Goal: Task Accomplishment & Management: Manage account settings

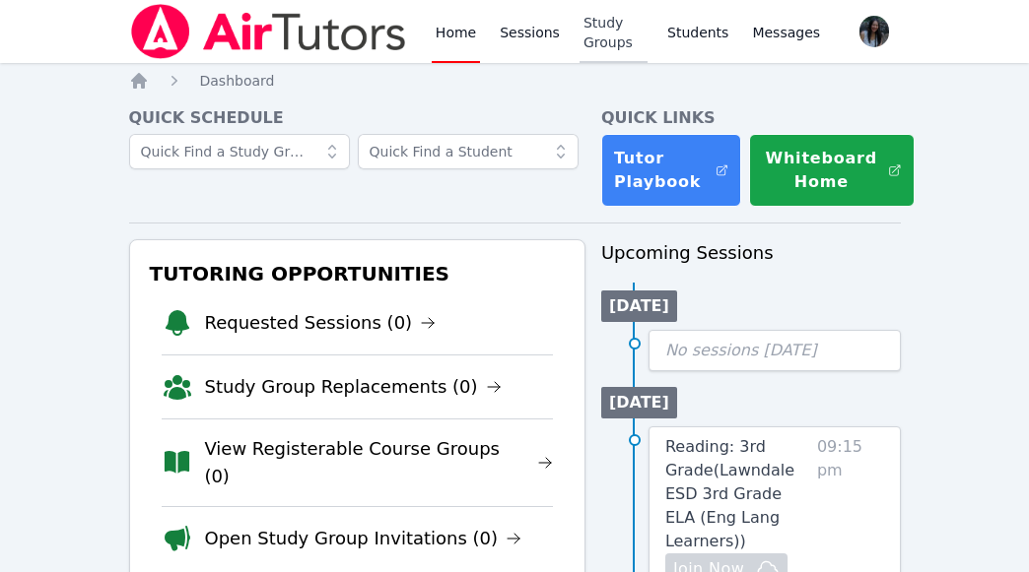
click at [579, 37] on link "Study Groups" at bounding box center [613, 31] width 68 height 63
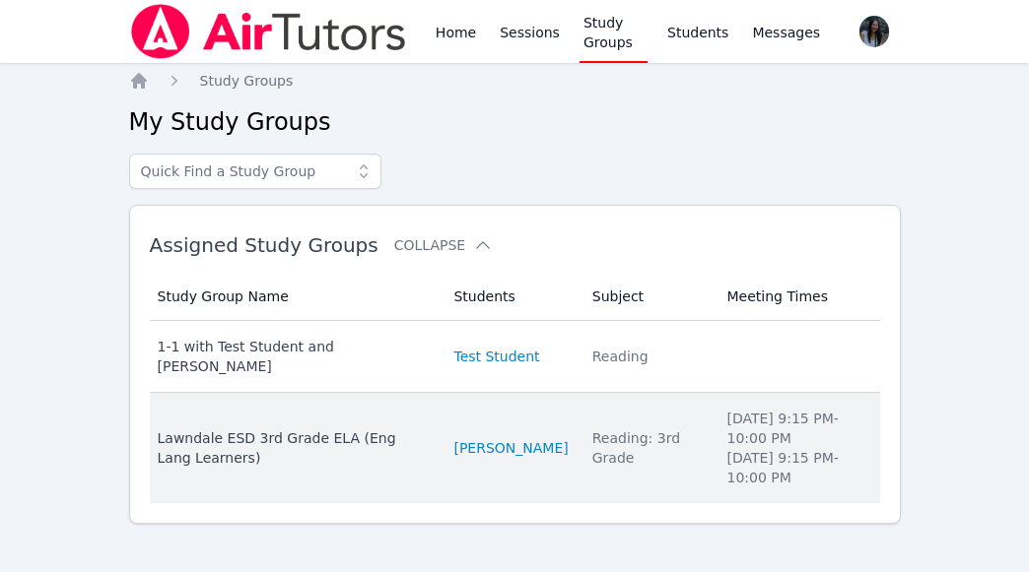
click at [358, 437] on div "Lawndale ESD 3rd Grade ELA (Eng Lang Learners)" at bounding box center [294, 448] width 273 height 39
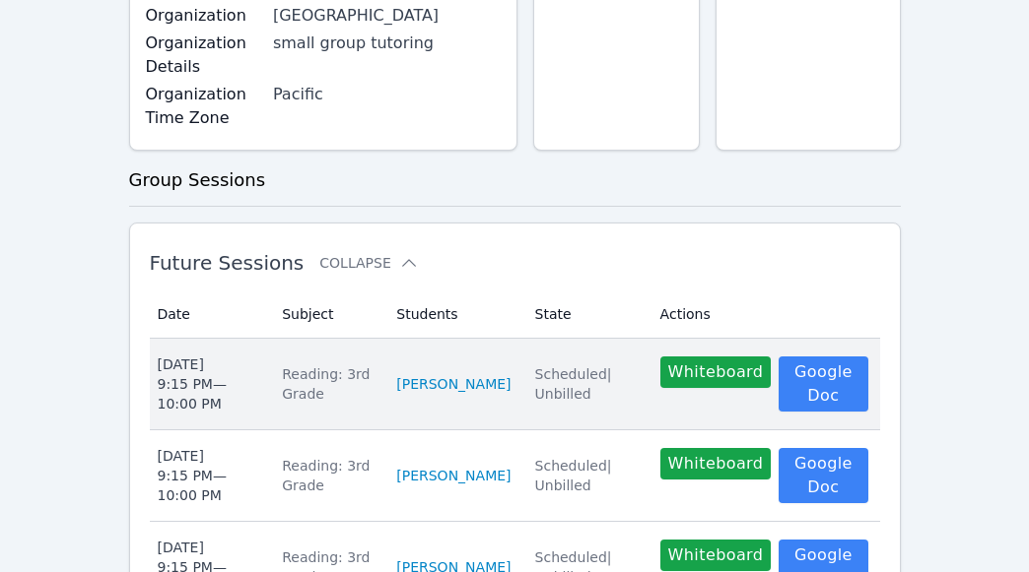
scroll to position [591, 0]
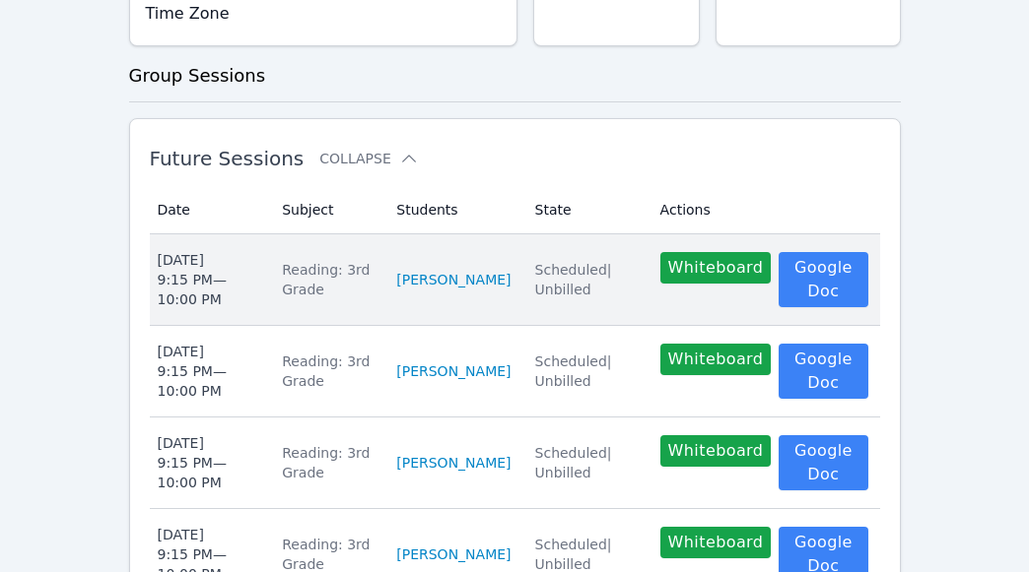
click at [308, 300] on div "Reading: 3rd Grade" at bounding box center [327, 279] width 91 height 39
